Goal: Information Seeking & Learning: Learn about a topic

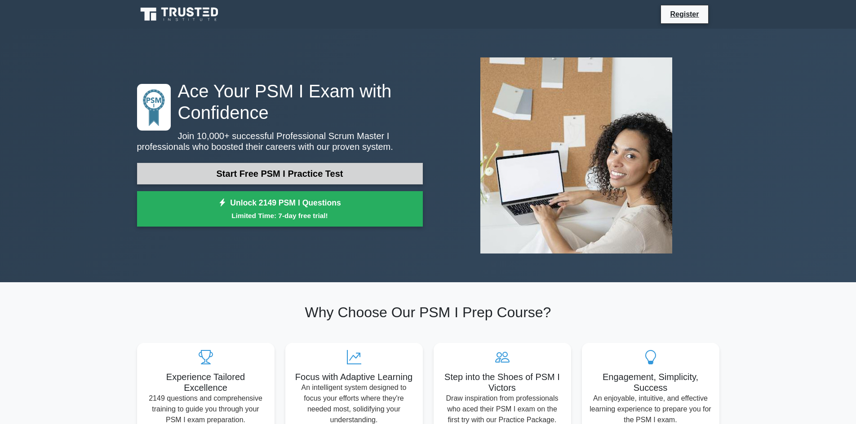
click at [310, 171] on link "Start Free PSM I Practice Test" at bounding box center [280, 174] width 286 height 22
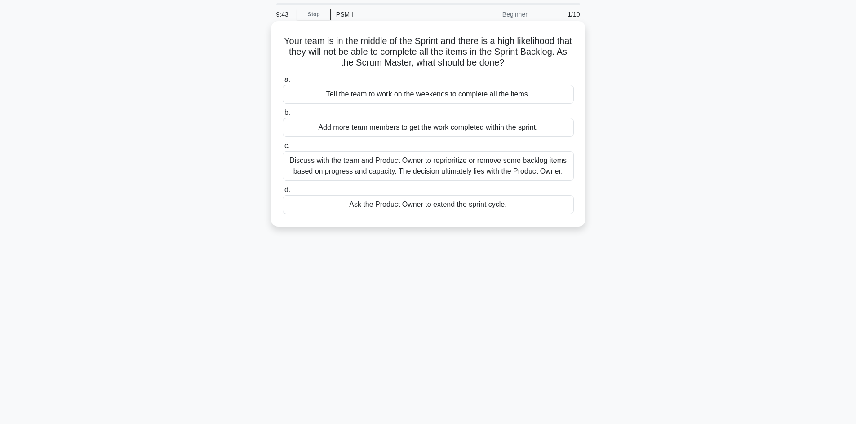
scroll to position [45, 0]
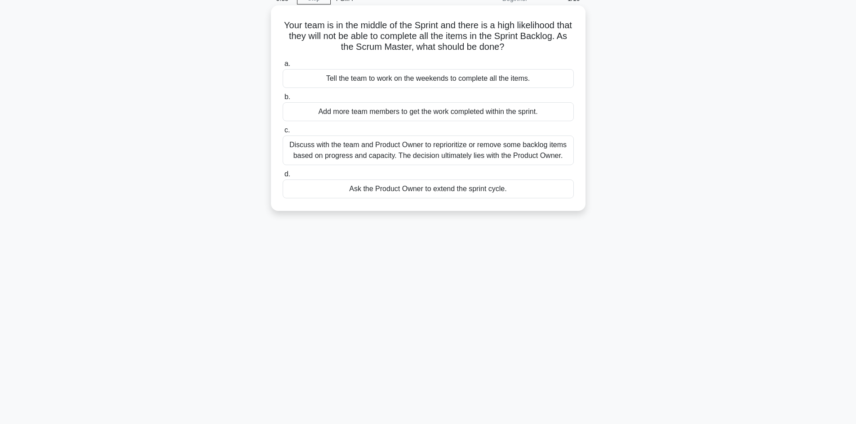
click at [386, 144] on div "Discuss with the team and Product Owner to reprioritize or remove some backlog …" at bounding box center [428, 151] width 291 height 30
click at [283, 133] on input "c. Discuss with the team and Product Owner to reprioritize or remove some backl…" at bounding box center [283, 131] width 0 height 6
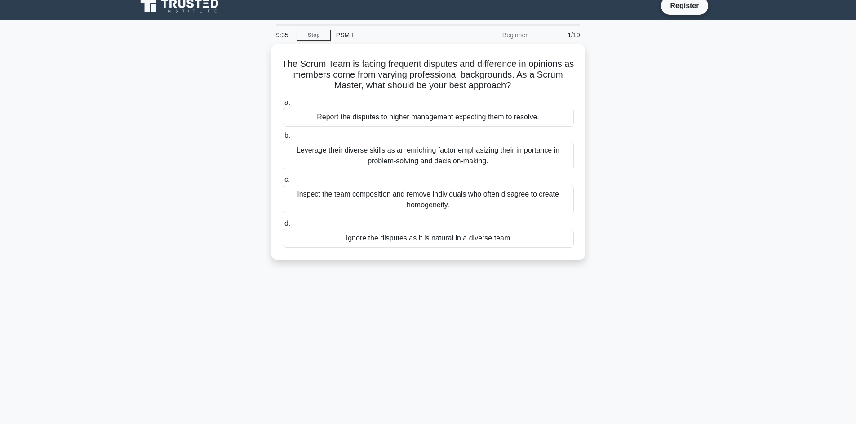
scroll to position [0, 0]
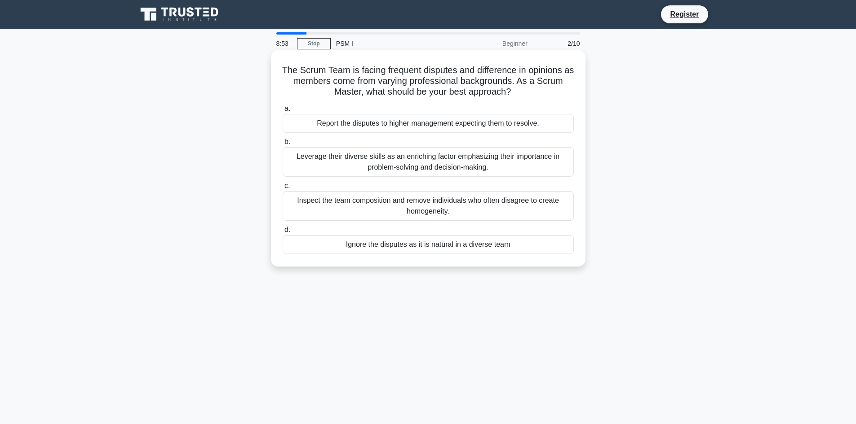
click at [428, 164] on div "Leverage their diverse skills as an enriching factor emphasizing their importan…" at bounding box center [428, 162] width 291 height 30
click at [283, 145] on input "b. Leverage their diverse skills as an enriching factor emphasizing their impor…" at bounding box center [283, 142] width 0 height 6
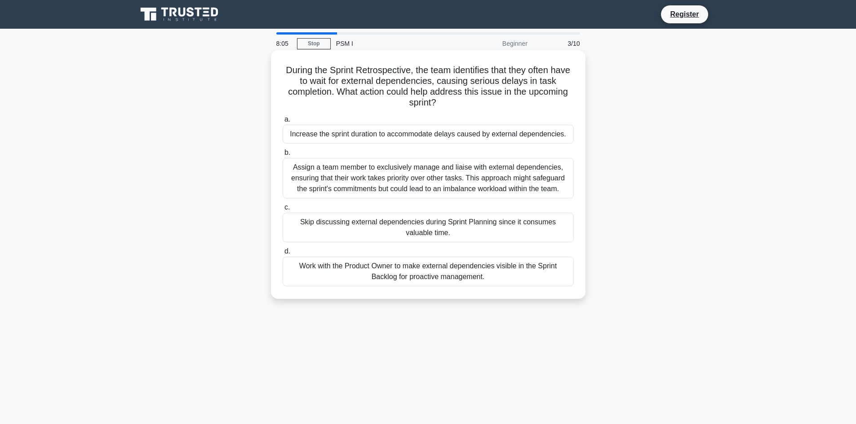
drag, startPoint x: 420, startPoint y: 254, endPoint x: 413, endPoint y: 268, distance: 16.1
click at [418, 262] on label "d. Work with the Product Owner to make external dependencies visible in the Spr…" at bounding box center [428, 266] width 291 height 40
click at [469, 275] on div "Work with the Product Owner to make external dependencies visible in the Sprint…" at bounding box center [428, 272] width 291 height 30
click at [283, 255] on input "d. Work with the Product Owner to make external dependencies visible in the Spr…" at bounding box center [283, 252] width 0 height 6
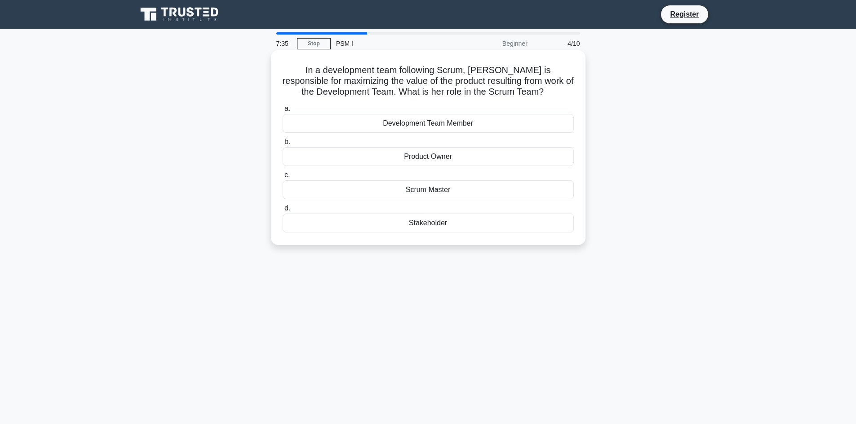
click at [469, 159] on div "Product Owner" at bounding box center [428, 156] width 291 height 19
click at [283, 145] on input "b. Product Owner" at bounding box center [283, 142] width 0 height 6
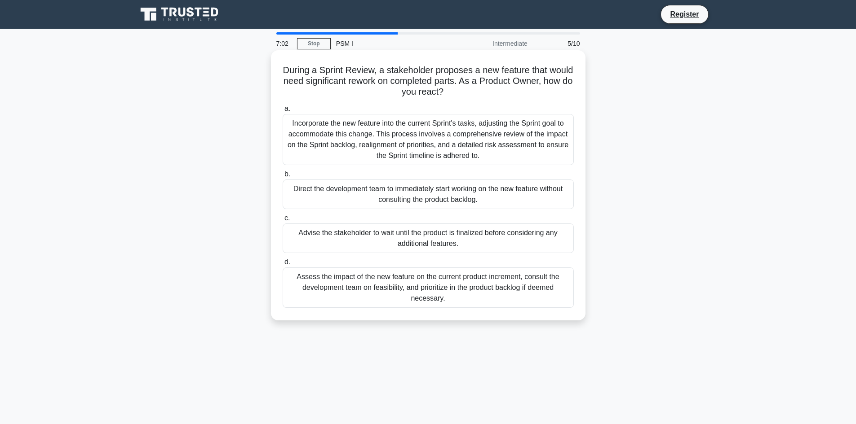
click at [487, 292] on div "Assess the impact of the new feature on the current product increment, consult …" at bounding box center [428, 288] width 291 height 40
click at [283, 265] on input "d. Assess the impact of the new feature on the current product increment, consu…" at bounding box center [283, 263] width 0 height 6
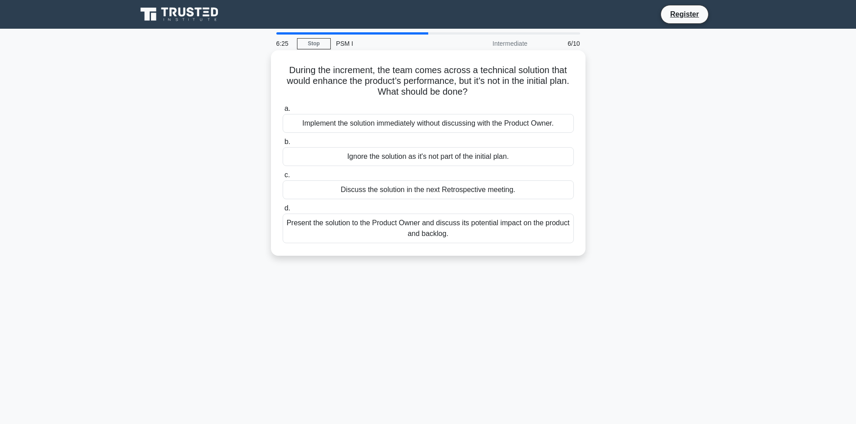
click at [492, 237] on div "Present the solution to the Product Owner and discuss its potential impact on t…" at bounding box center [428, 229] width 291 height 30
click at [283, 212] on input "d. Present the solution to the Product Owner and discuss its potential impact o…" at bounding box center [283, 209] width 0 height 6
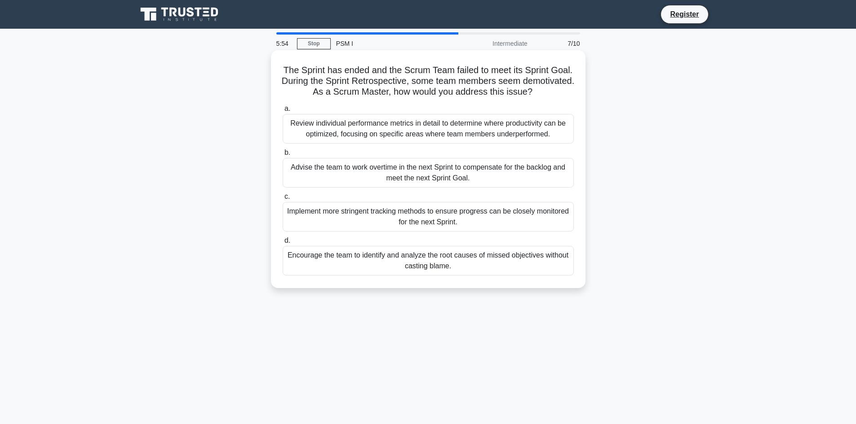
click at [395, 267] on div "Encourage the team to identify and analyze the root causes of missed objectives…" at bounding box center [428, 261] width 291 height 30
click at [283, 244] on input "d. Encourage the team to identify and analyze the root causes of missed objecti…" at bounding box center [283, 241] width 0 height 6
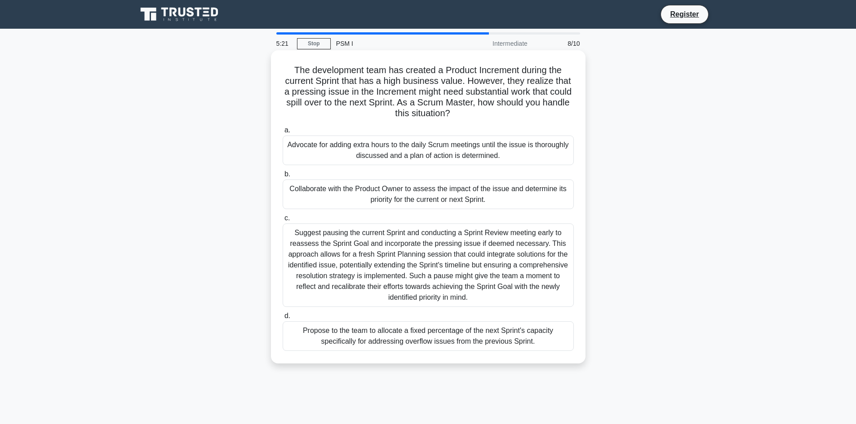
click at [376, 196] on div "Collaborate with the Product Owner to assess the impact of the issue and determ…" at bounding box center [428, 195] width 291 height 30
click at [283, 177] on input "b. Collaborate with the Product Owner to assess the impact of the issue and det…" at bounding box center [283, 175] width 0 height 6
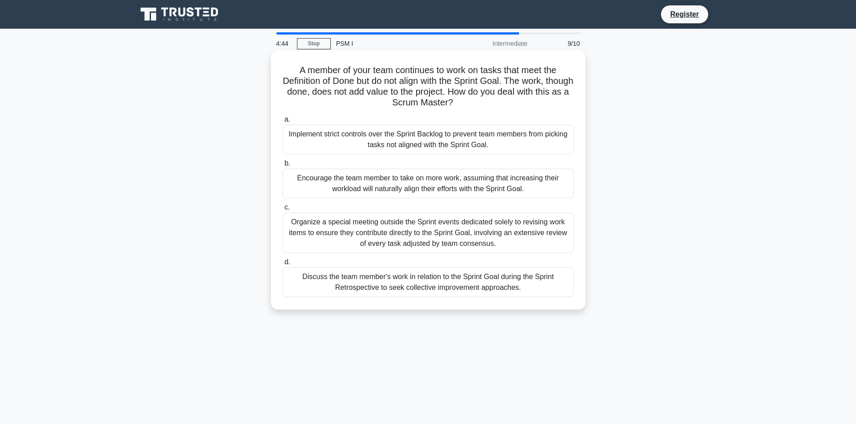
click at [419, 288] on div "Discuss the team member's work in relation to the Sprint Goal during the Sprint…" at bounding box center [428, 283] width 291 height 30
click at [283, 265] on input "d. Discuss the team member's work in relation to the Sprint Goal during the Spr…" at bounding box center [283, 263] width 0 height 6
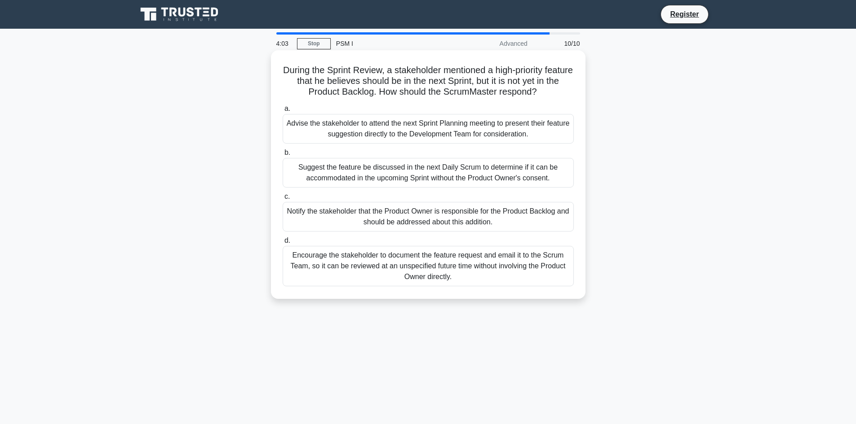
click at [404, 216] on div "Notify the stakeholder that the Product Owner is responsible for the Product Ba…" at bounding box center [428, 217] width 291 height 30
click at [283, 200] on input "c. Notify the stakeholder that the Product Owner is responsible for the Product…" at bounding box center [283, 197] width 0 height 6
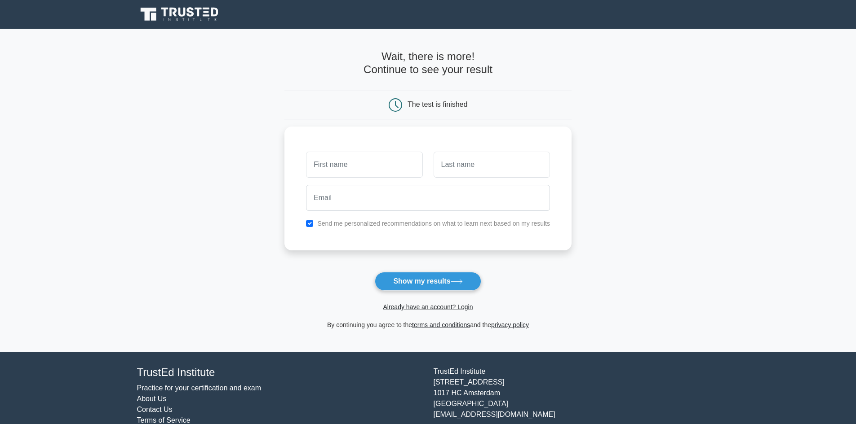
click at [424, 293] on div "Already have an account? Login" at bounding box center [427, 302] width 287 height 22
click at [424, 288] on button "Show my results" at bounding box center [428, 281] width 106 height 19
